Goal: Transaction & Acquisition: Purchase product/service

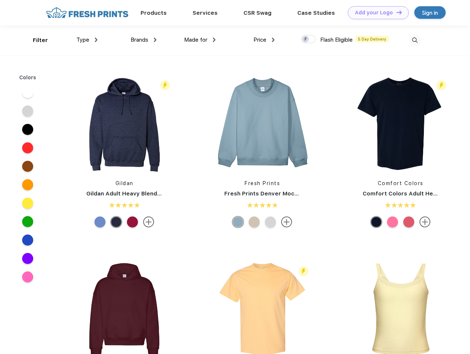
click at [376, 13] on link "Add your Logo Design Tool" at bounding box center [378, 12] width 61 height 13
click at [0, 0] on div "Design Tool" at bounding box center [0, 0] width 0 height 0
click at [396, 12] on link "Add your Logo Design Tool" at bounding box center [378, 12] width 61 height 13
click at [35, 40] on div "Filter" at bounding box center [40, 40] width 15 height 8
click at [87, 40] on span "Type" at bounding box center [82, 40] width 13 height 7
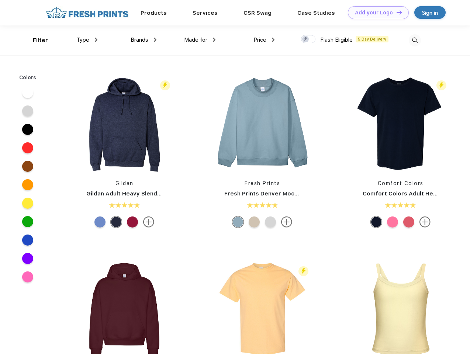
click at [143, 40] on span "Brands" at bounding box center [140, 40] width 18 height 7
click at [200, 40] on span "Made for" at bounding box center [195, 40] width 23 height 7
click at [264, 40] on span "Price" at bounding box center [259, 40] width 13 height 7
click at [308, 39] on div at bounding box center [308, 39] width 14 height 8
click at [306, 39] on input "checkbox" at bounding box center [303, 37] width 5 height 5
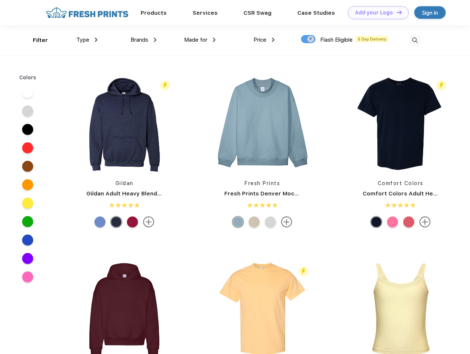
click at [415, 40] on img at bounding box center [415, 40] width 12 height 12
